Goal: Go to known website: Access a specific website the user already knows

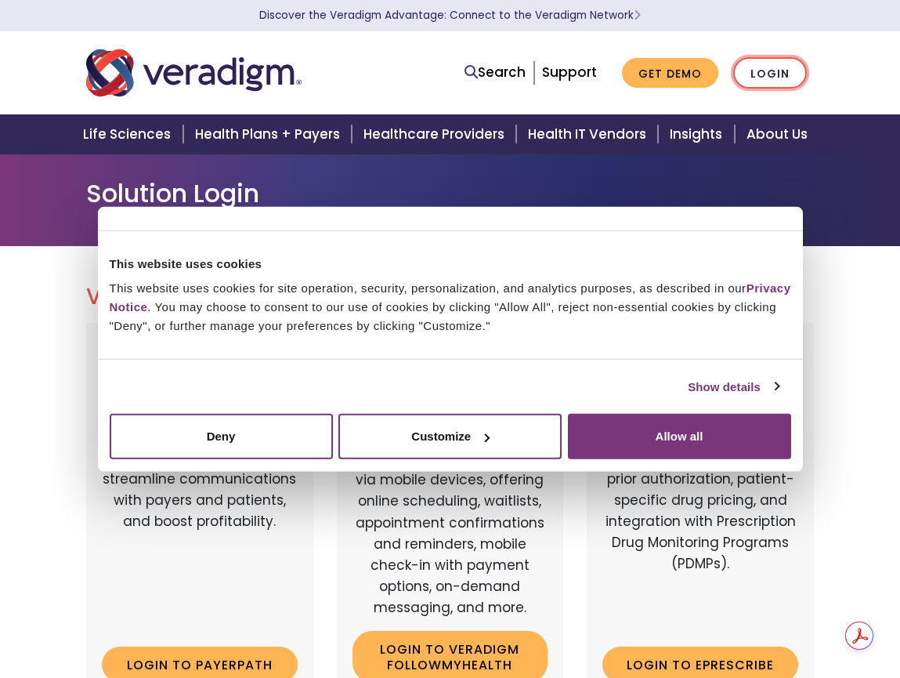
click at [778, 78] on link "Login" at bounding box center [770, 73] width 74 height 32
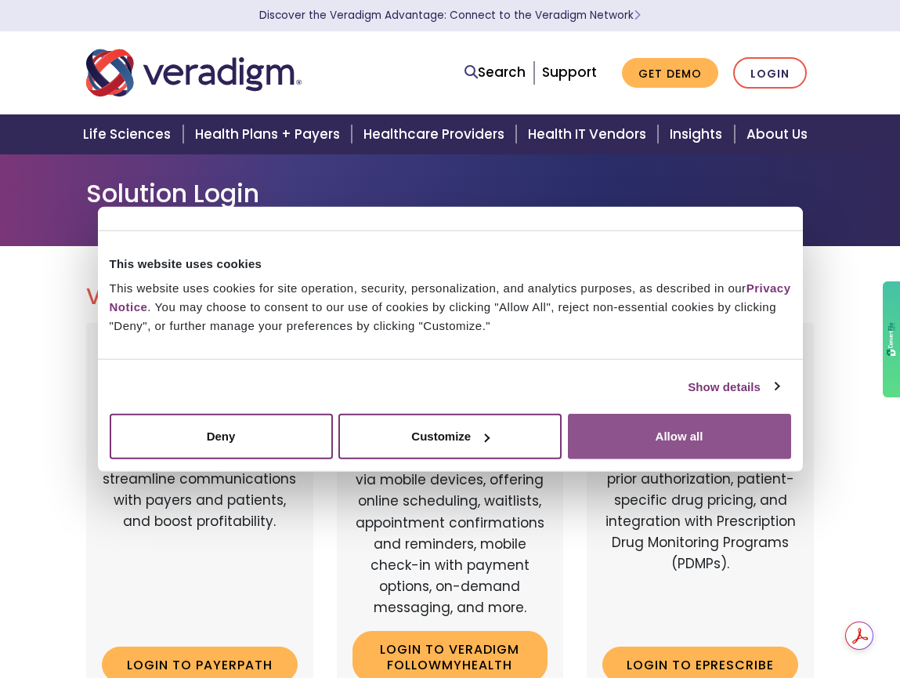
click at [653, 429] on button "Allow all" at bounding box center [679, 436] width 223 height 45
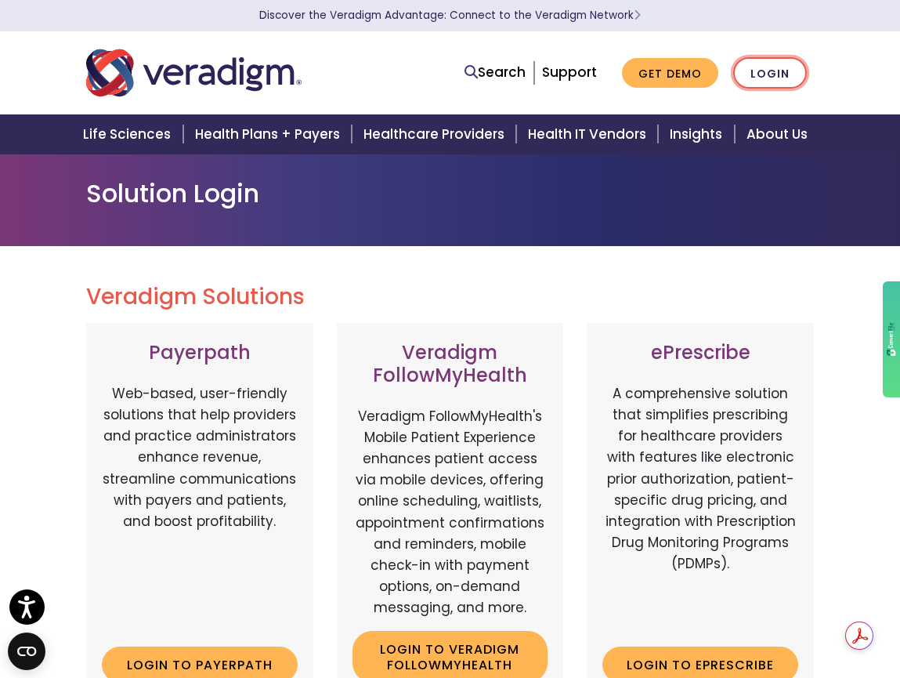
click at [770, 78] on link "Login" at bounding box center [770, 73] width 74 height 32
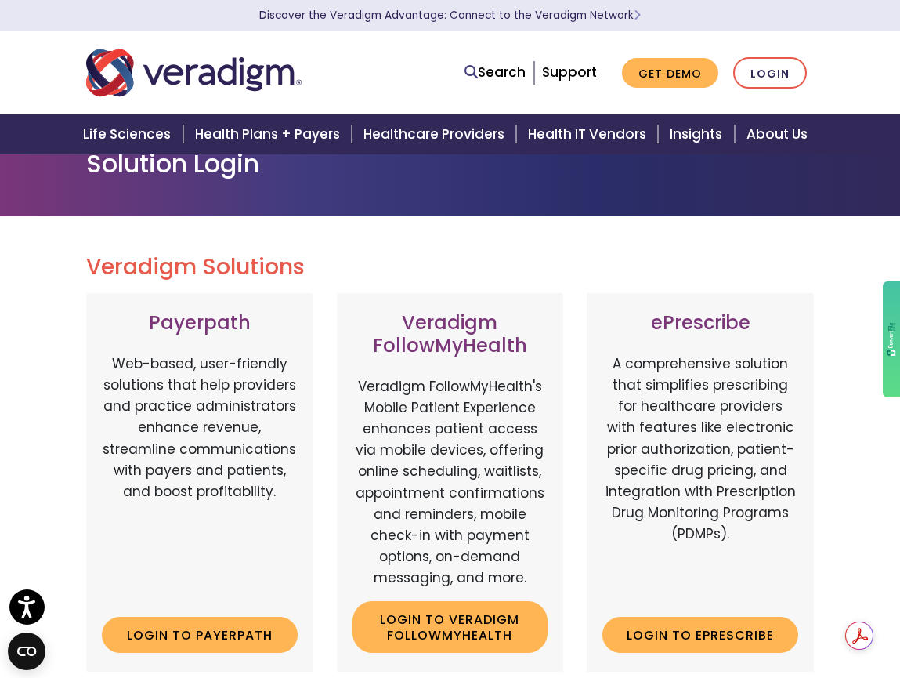
scroll to position [59, 0]
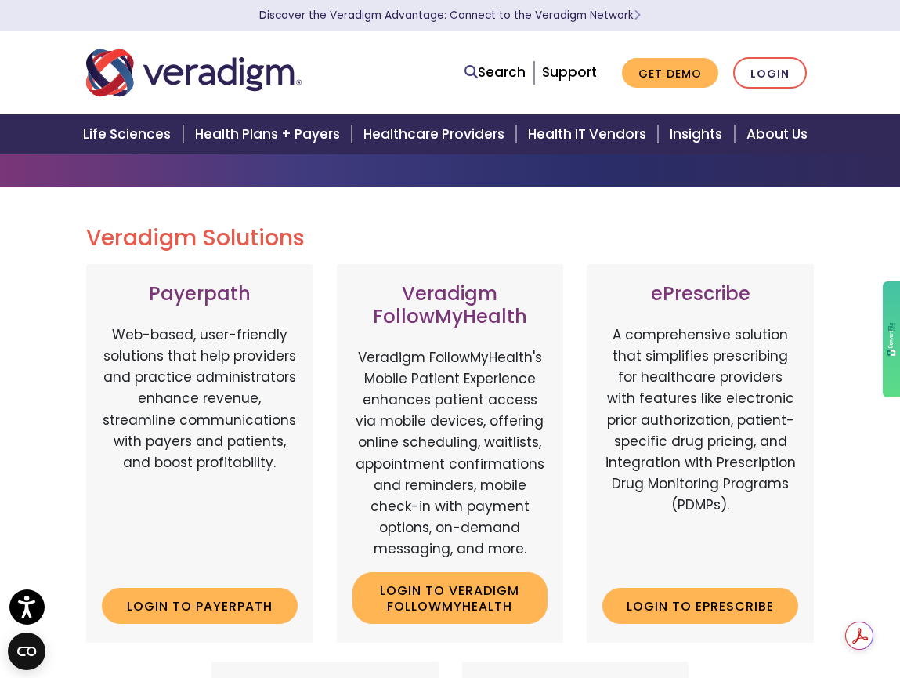
click at [211, 579] on div "Payerpath Web-based, user-friendly solutions that help providers and practice a…" at bounding box center [199, 453] width 227 height 378
click at [197, 613] on link "Login to Payerpath" at bounding box center [200, 606] width 196 height 36
